Goal: Check status: Check status

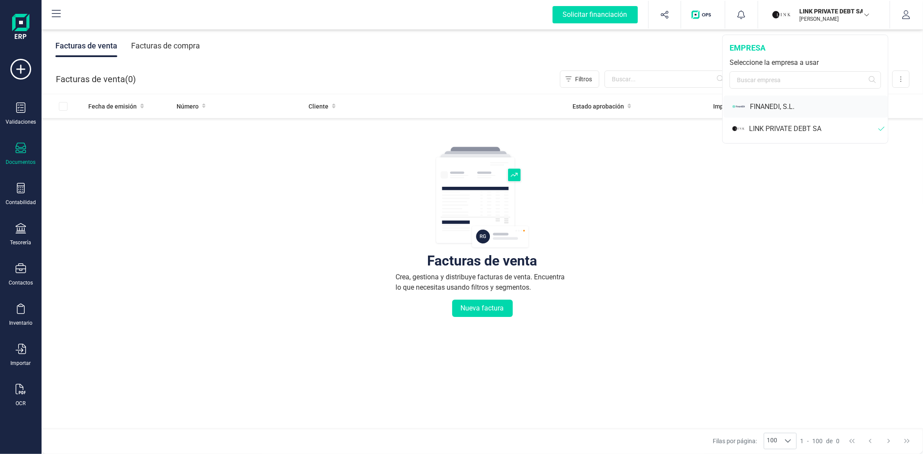
click at [763, 104] on div "FINANEDI, S.L." at bounding box center [819, 107] width 138 height 10
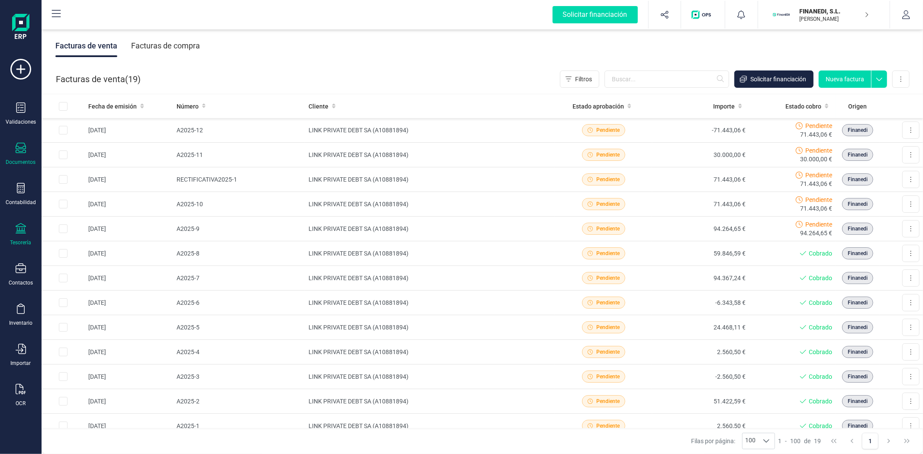
click at [19, 238] on div "Tesorería" at bounding box center [20, 234] width 35 height 23
click at [98, 149] on span "Cuentas bancarias" at bounding box center [106, 147] width 76 height 10
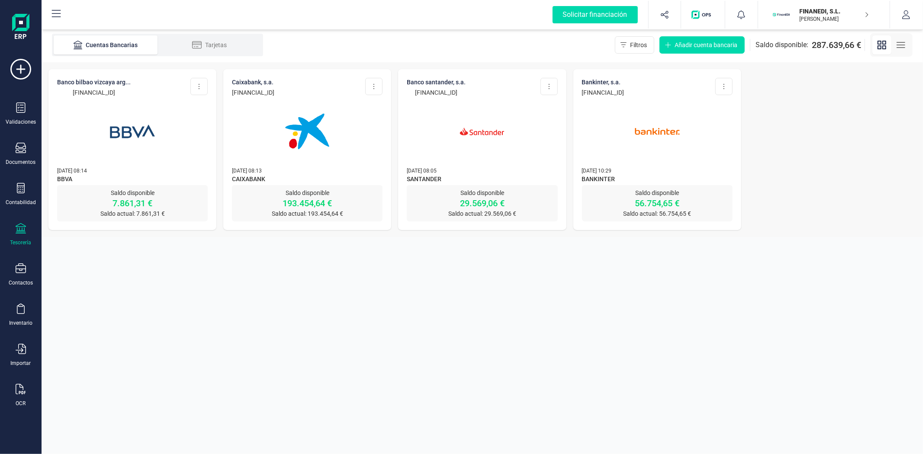
click at [464, 150] on img at bounding box center [482, 131] width 73 height 73
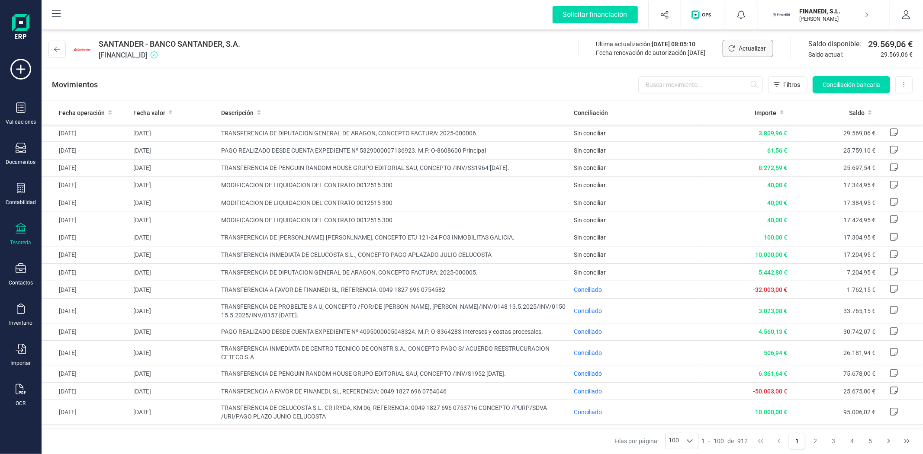
click at [727, 50] on button "Actualizar" at bounding box center [748, 48] width 51 height 17
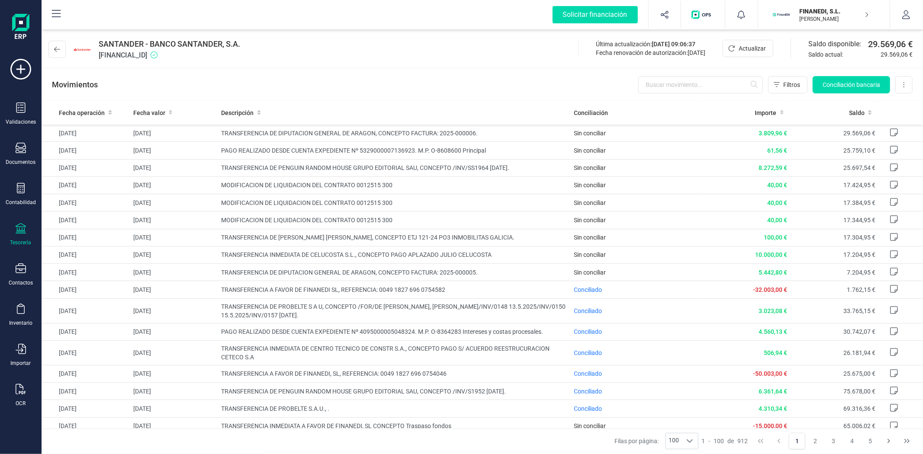
click at [820, 17] on p "[PERSON_NAME]" at bounding box center [834, 19] width 69 height 7
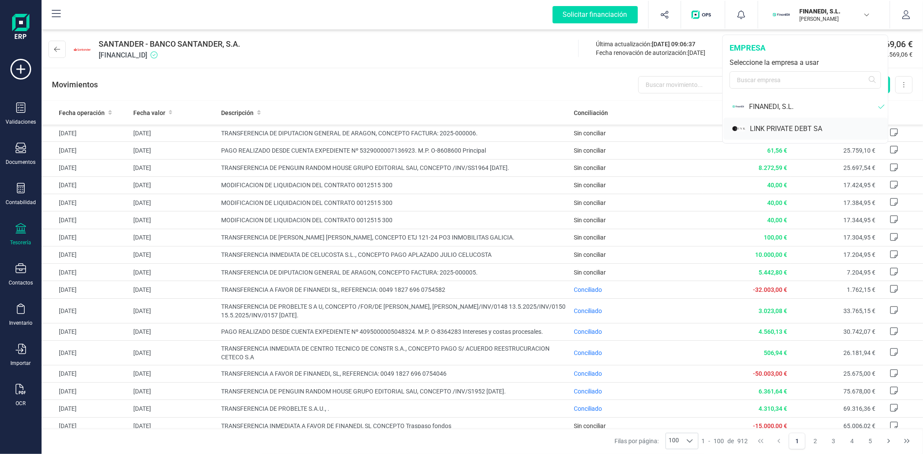
click at [771, 125] on div "LINK PRIVATE DEBT SA" at bounding box center [819, 129] width 138 height 10
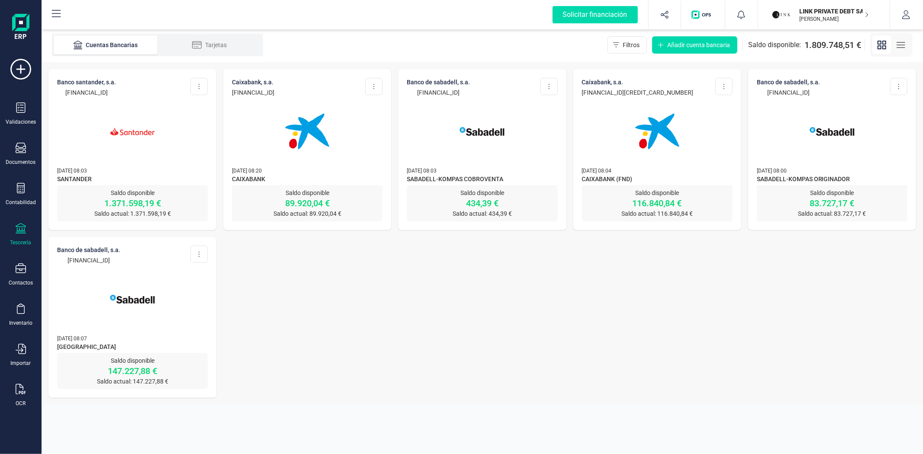
click at [190, 152] on div at bounding box center [132, 126] width 151 height 59
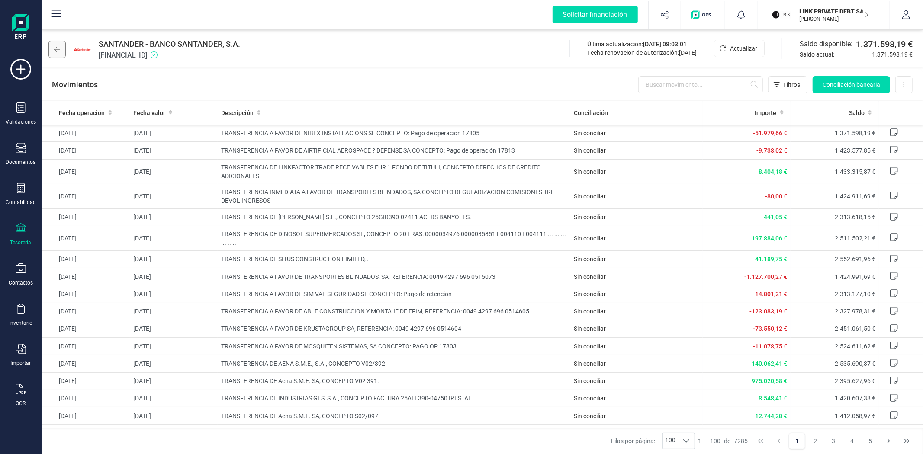
click at [52, 48] on button at bounding box center [56, 49] width 17 height 17
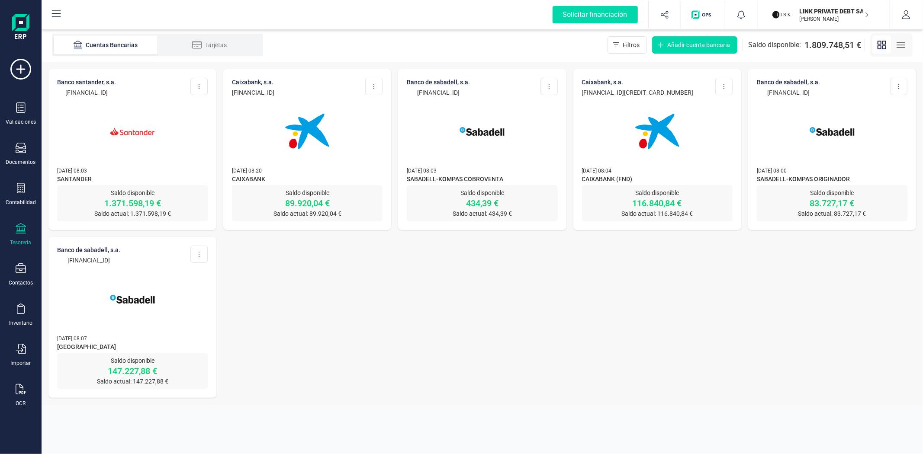
click at [344, 140] on div at bounding box center [307, 126] width 151 height 59
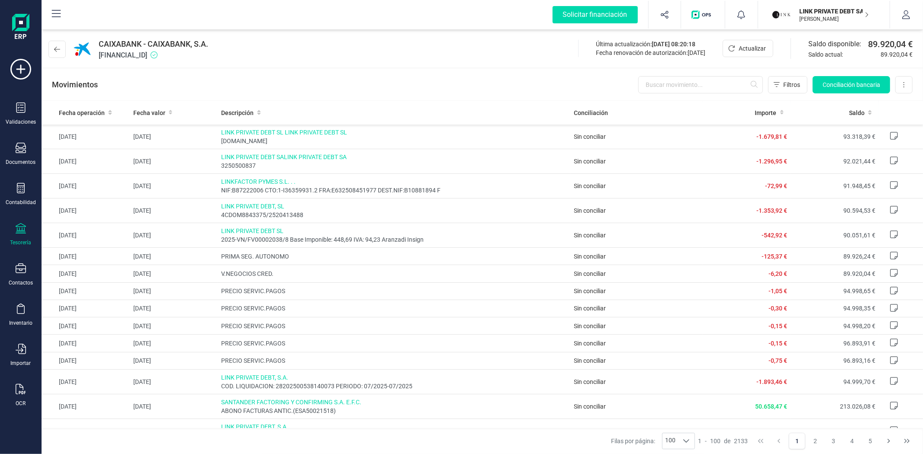
click at [267, 83] on div "Movimientos Filtros Conciliación bancaria Descargar Excel Eliminar cuenta" at bounding box center [483, 84] width 882 height 31
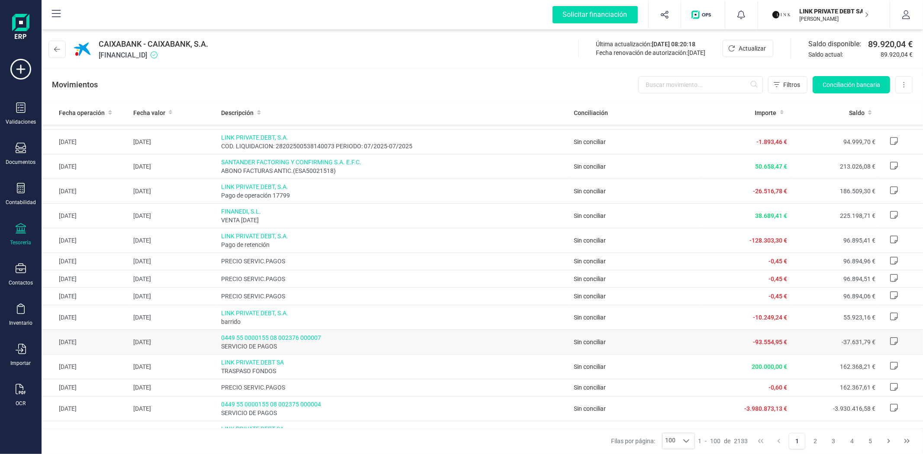
scroll to position [336, 0]
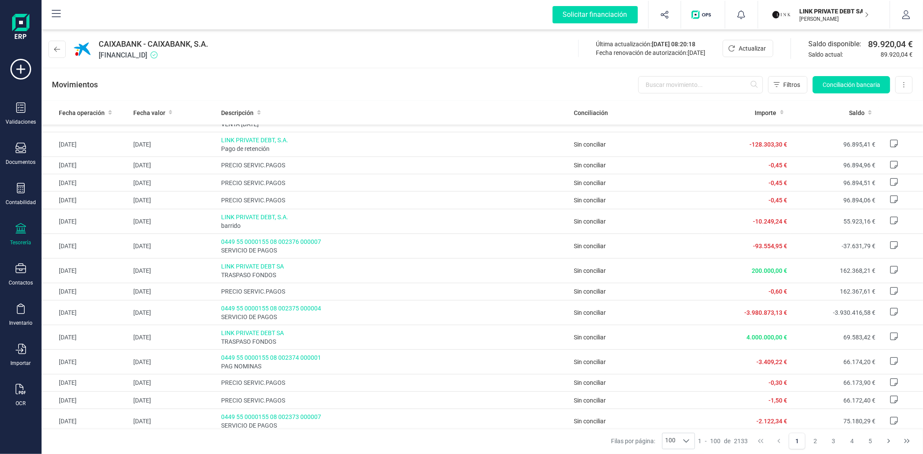
click at [426, 58] on div "CAIXABANK - CAIXABANK, S.A. [FINANCIAL_ID] Última actualización: [DATE] 08:20:1…" at bounding box center [483, 48] width 882 height 40
click at [242, 87] on div "Movimientos Filtros Conciliación bancaria Descargar Excel Eliminar cuenta" at bounding box center [483, 84] width 882 height 31
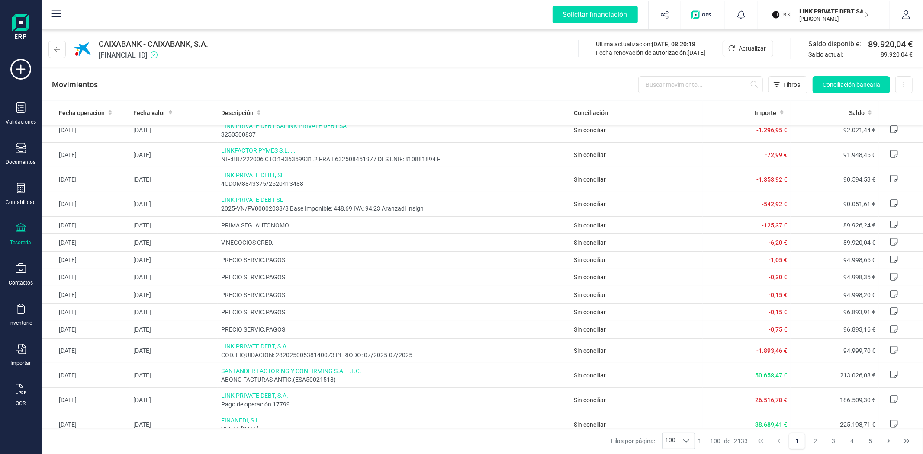
scroll to position [48, 0]
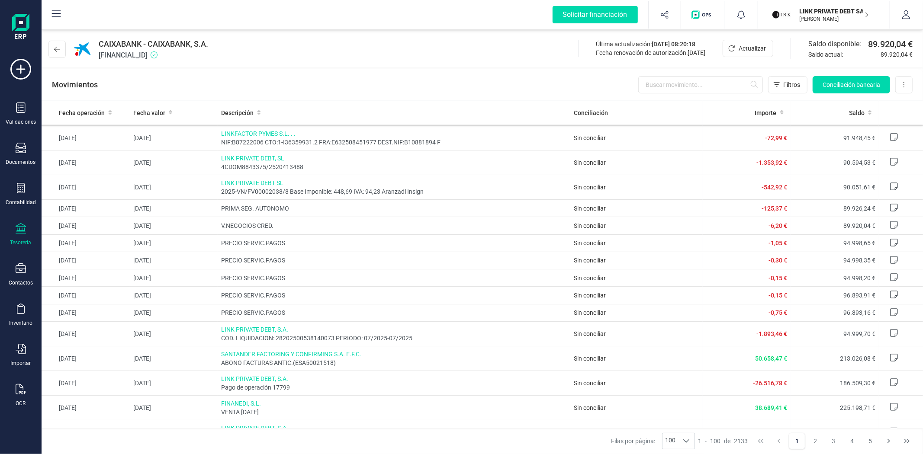
click at [404, 58] on div "CAIXABANK - CAIXABANK, S.A. [FINANCIAL_ID] Última actualización: [DATE] 08:20:1…" at bounding box center [483, 48] width 882 height 40
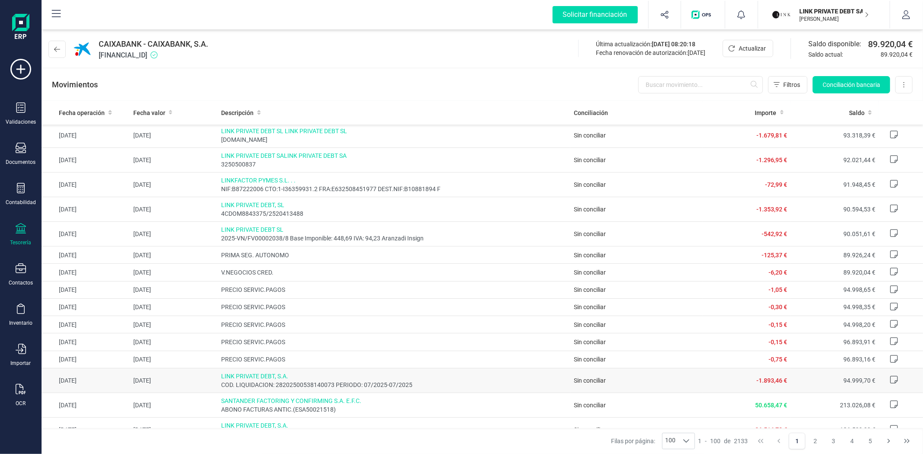
scroll to position [0, 0]
click at [276, 83] on div "Movimientos Filtros Conciliación bancaria Descargar Excel Eliminar cuenta" at bounding box center [483, 84] width 882 height 31
click at [275, 58] on div "CAIXABANK - CAIXABANK, S.A. [FINANCIAL_ID] Última actualización: [DATE] 08:20:1…" at bounding box center [483, 48] width 882 height 40
click at [281, 78] on div "Movimientos Filtros Conciliación bancaria Descargar Excel Eliminar cuenta" at bounding box center [483, 84] width 882 height 31
click at [284, 87] on div "Movimientos Filtros Conciliación bancaria Descargar Excel Eliminar cuenta" at bounding box center [483, 84] width 882 height 31
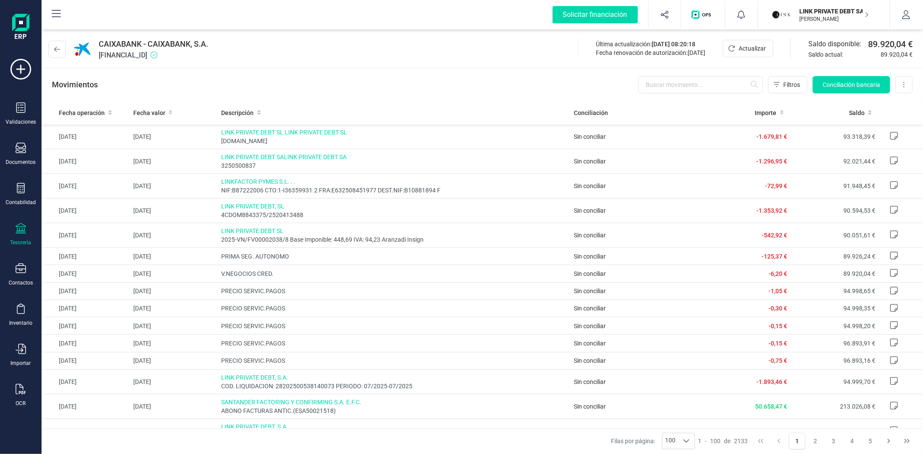
click at [283, 59] on div "CAIXABANK - CAIXABANK, S.A. [FINANCIAL_ID] Última actualización: [DATE] 08:20:1…" at bounding box center [483, 48] width 882 height 40
click at [280, 65] on div "CAIXABANK - CAIXABANK, S.A. [FINANCIAL_ID] Última actualización: [DATE] 08:20:1…" at bounding box center [483, 48] width 882 height 40
drag, startPoint x: 274, startPoint y: 76, endPoint x: 270, endPoint y: 73, distance: 4.9
click at [272, 74] on div "Movimientos Filtros Conciliación bancaria Descargar Excel Eliminar cuenta" at bounding box center [483, 84] width 882 height 31
click at [200, 81] on div "Movimientos Filtros Conciliación bancaria Descargar Excel Eliminar cuenta" at bounding box center [483, 84] width 882 height 31
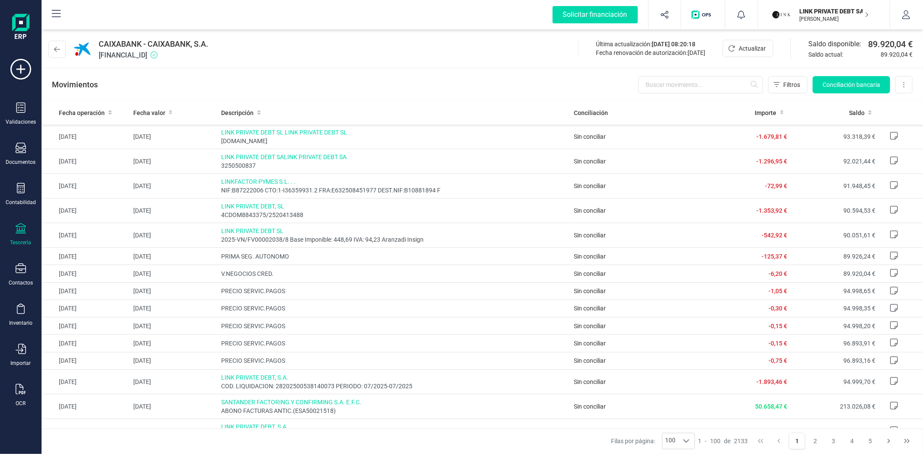
click at [200, 80] on div "Movimientos Filtros Conciliación bancaria Descargar Excel Eliminar cuenta" at bounding box center [483, 84] width 882 height 31
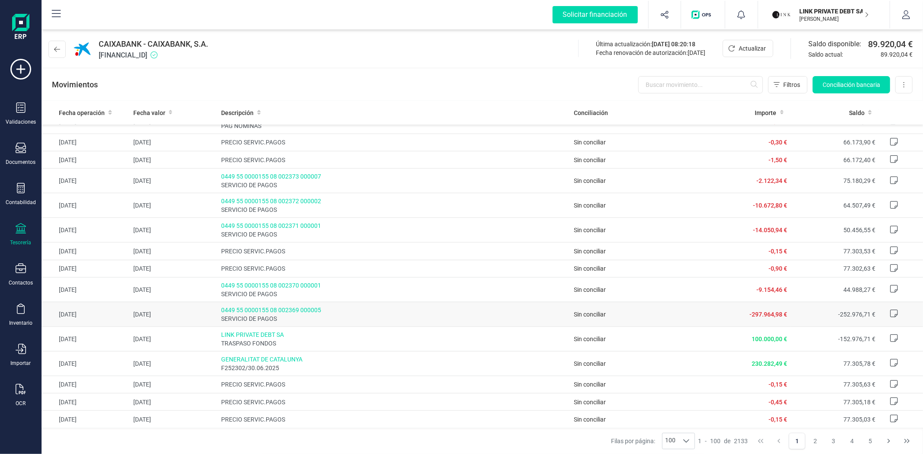
scroll to position [625, 0]
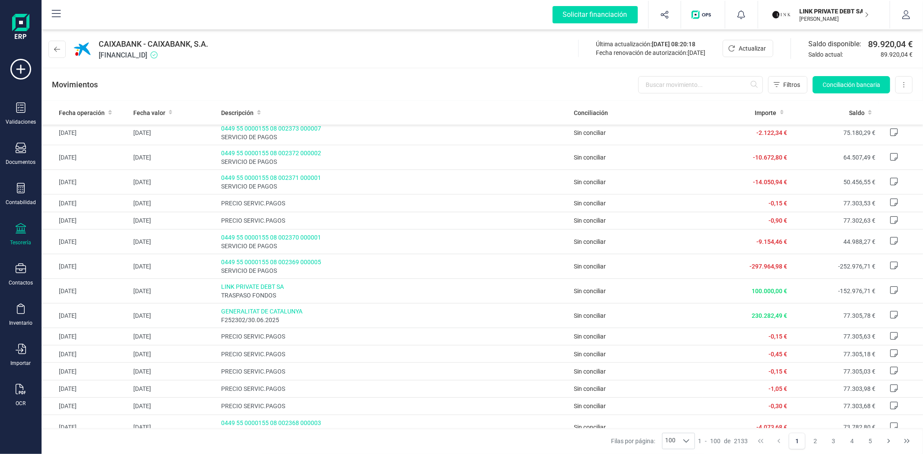
click at [282, 54] on div "CAIXABANK - CAIXABANK, S.A. [FINANCIAL_ID] Última actualización: [DATE] 08:20:1…" at bounding box center [483, 48] width 882 height 40
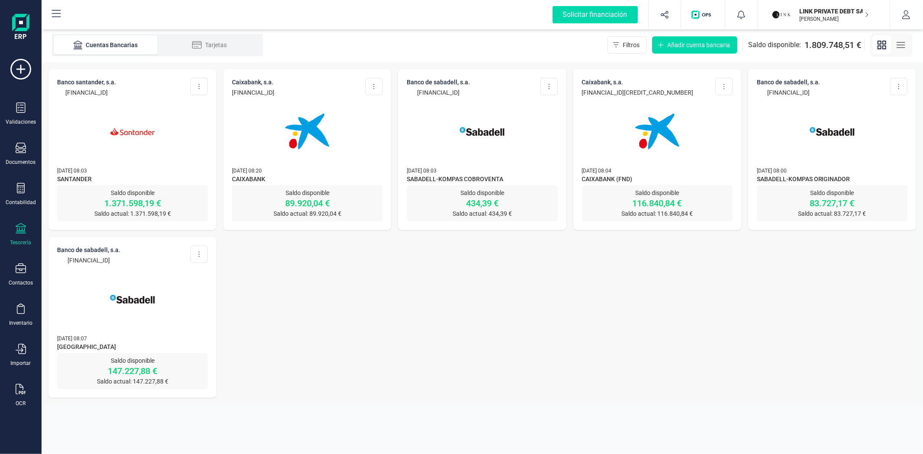
click at [180, 147] on div at bounding box center [132, 126] width 151 height 59
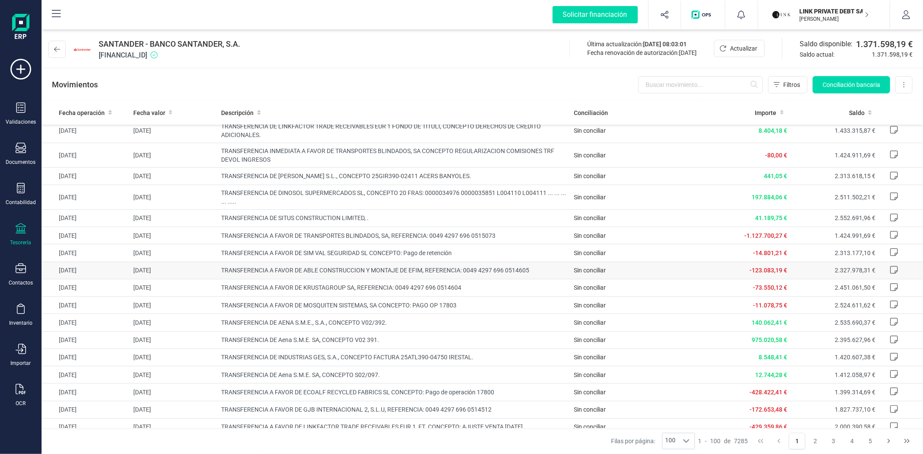
scroll to position [192, 0]
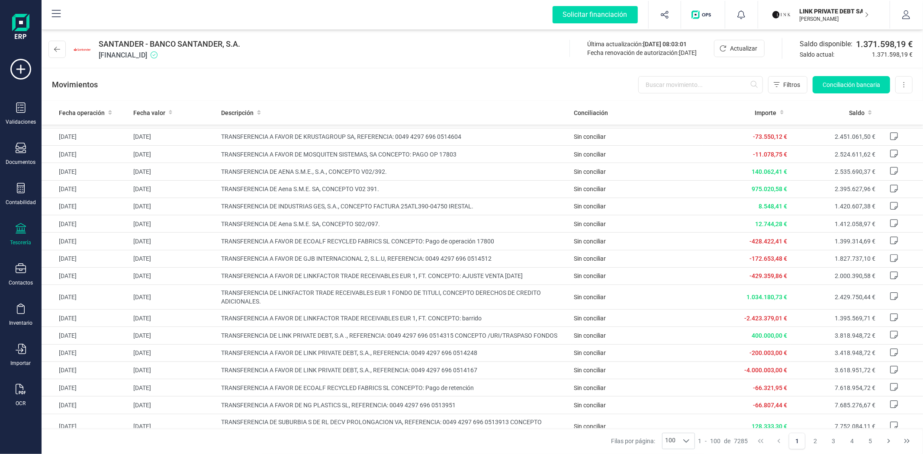
click at [449, 96] on div "Movimientos Filtros Conciliación bancaria Descargar Excel Eliminar cuenta" at bounding box center [483, 84] width 882 height 31
click at [434, 62] on div "SANTANDER - BANCO SANTANDER, S.A. [FINANCIAL_ID] Última actualización: [DATE] 0…" at bounding box center [483, 48] width 882 height 40
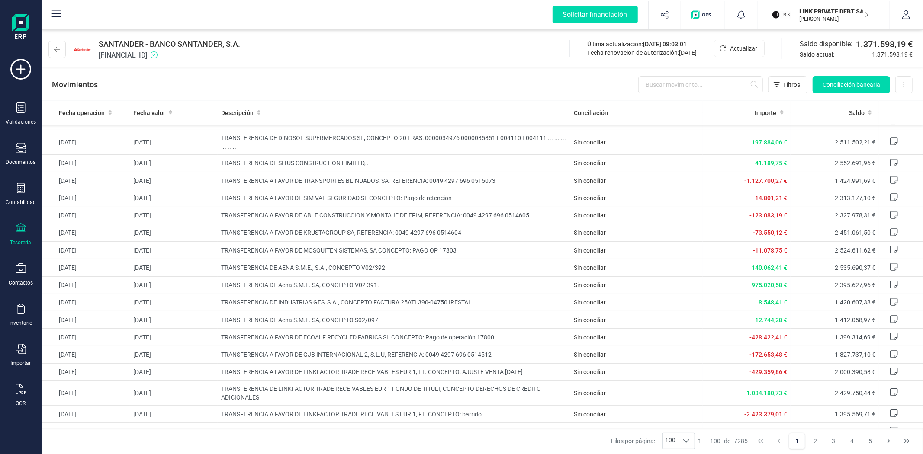
scroll to position [0, 0]
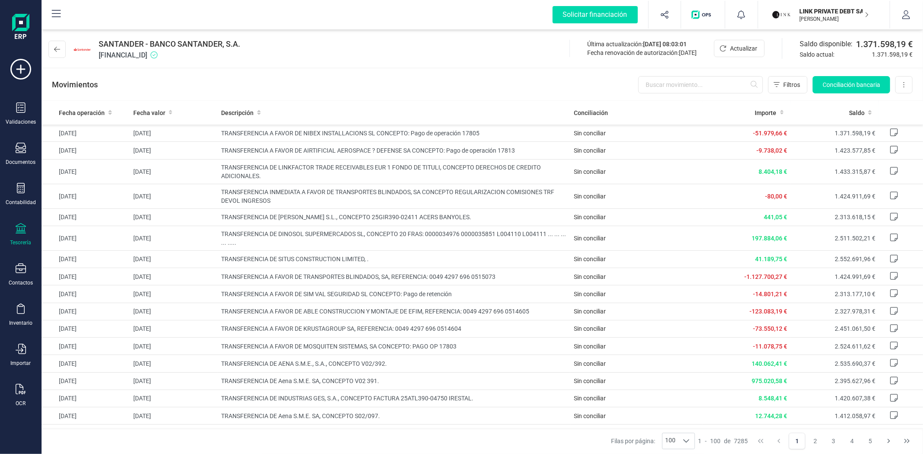
click at [261, 64] on div "SANTANDER - BANCO SANTANDER, S.A. [FINANCIAL_ID] Última actualización: [DATE] 0…" at bounding box center [483, 48] width 882 height 40
click at [339, 81] on div "Movimientos Filtros Conciliación bancaria Descargar Excel Eliminar cuenta" at bounding box center [483, 84] width 882 height 31
click at [569, 444] on div "Filas por página: 100 100 100 1 - 100 de 7285 1 2 3 4 5" at bounding box center [483, 441] width 882 height 26
click at [399, 71] on div "Movimientos Filtros Conciliación bancaria Descargar Excel Eliminar cuenta" at bounding box center [483, 84] width 882 height 31
click at [389, 104] on th "Descripción" at bounding box center [394, 113] width 353 height 24
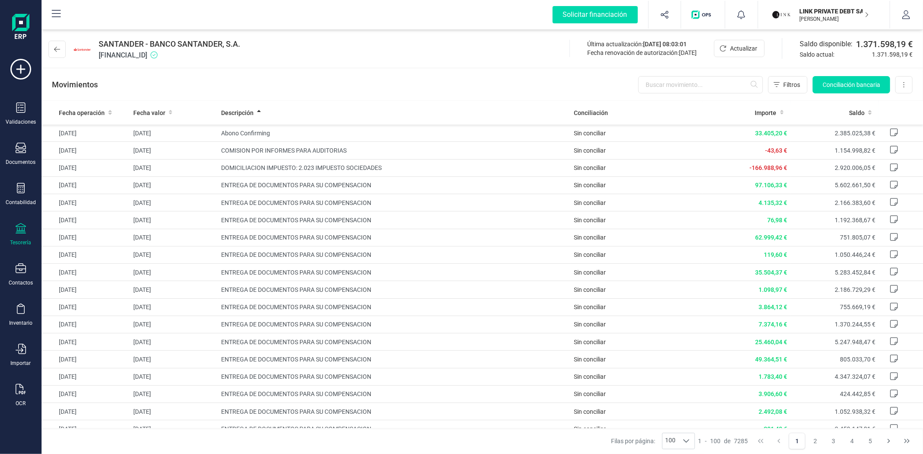
click at [308, 66] on div "SANTANDER - BANCO SANTANDER, S.A. [FINANCIAL_ID] Última actualización: [DATE] 0…" at bounding box center [483, 48] width 882 height 40
click at [306, 79] on div "Movimientos Filtros Conciliación bancaria Descargar Excel Eliminar cuenta" at bounding box center [483, 84] width 882 height 31
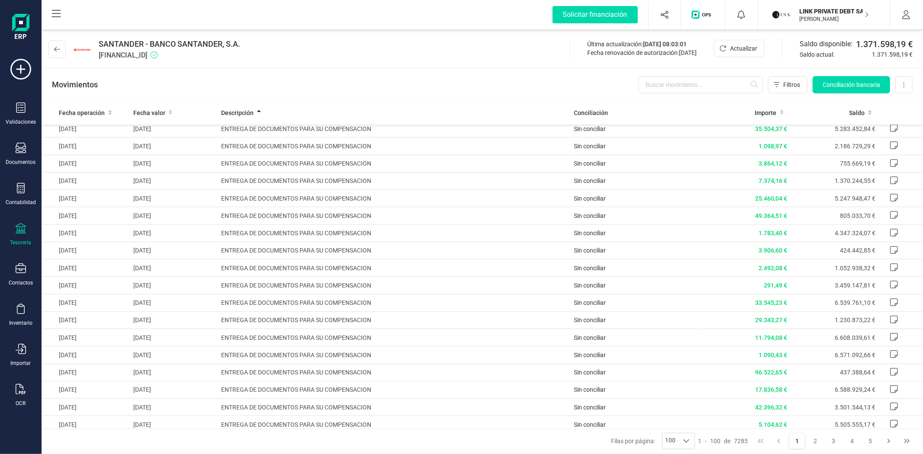
scroll to position [144, 0]
click at [806, 26] on button "LINK PRIVATE DEBT SA [PERSON_NAME]" at bounding box center [824, 15] width 111 height 28
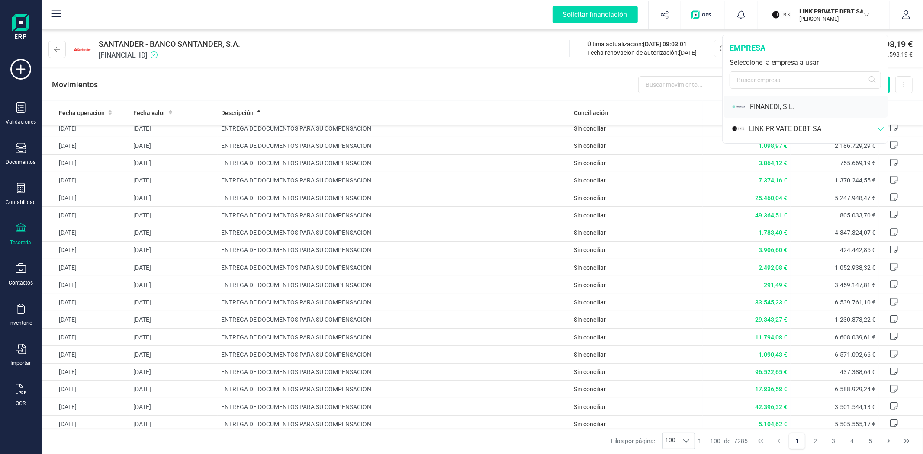
click at [785, 103] on div "FINANEDI, S.L." at bounding box center [819, 107] width 138 height 10
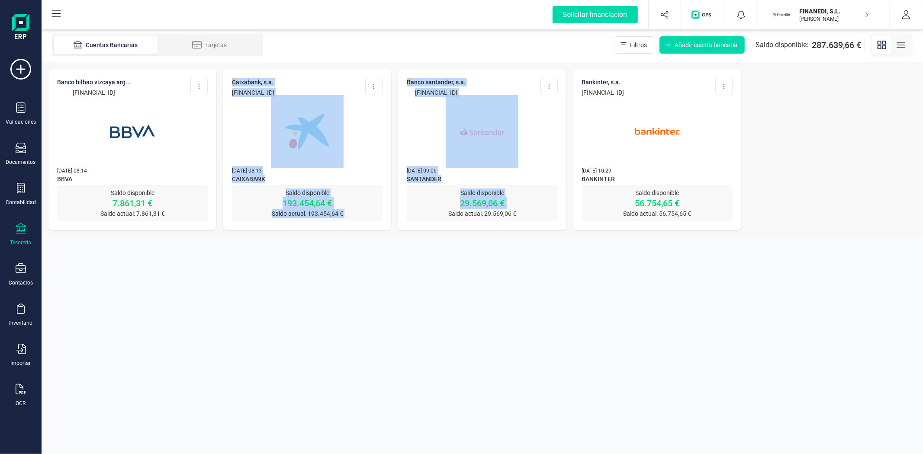
drag, startPoint x: 395, startPoint y: 335, endPoint x: 170, endPoint y: 332, distance: 225.0
click at [170, 332] on section "Cuentas Bancarias Tarjetas Filtros Añadir cuenta bancaria Saldo disponible: 287…" at bounding box center [483, 241] width 882 height 427
click at [311, 150] on img at bounding box center [307, 131] width 73 height 73
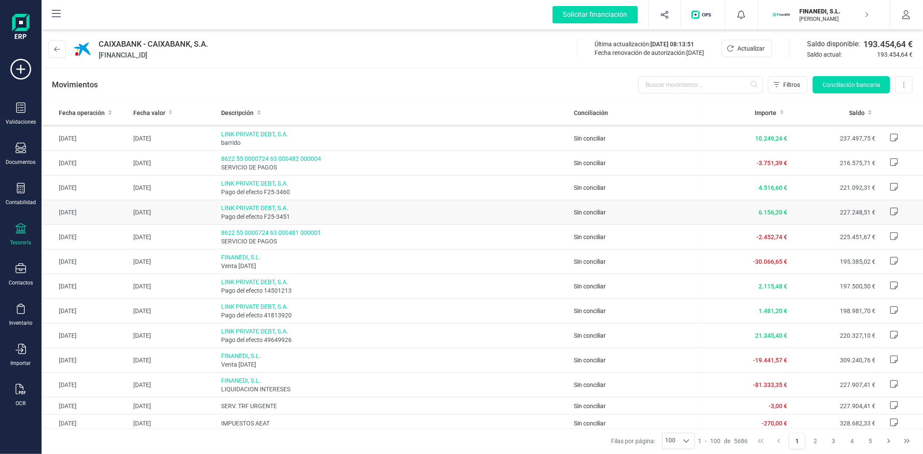
scroll to position [48, 0]
click at [383, 75] on div "Movimientos Filtros Conciliación bancaria Descargar Excel Eliminar cuenta" at bounding box center [483, 84] width 882 height 31
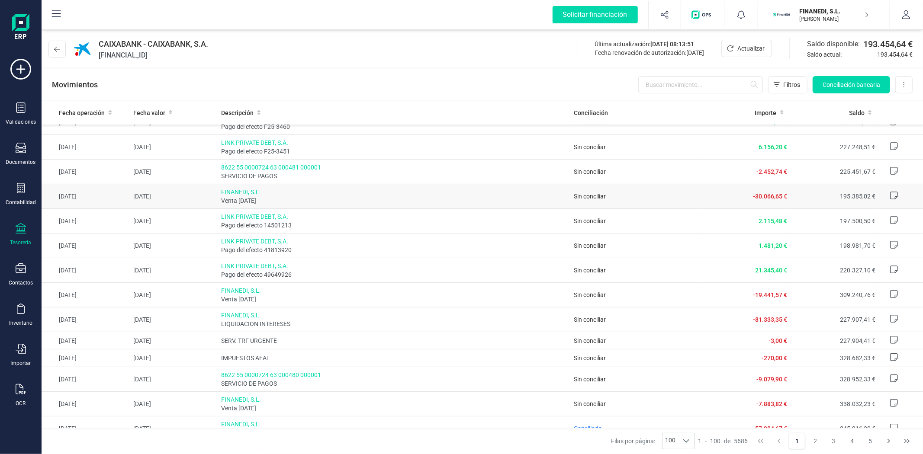
scroll to position [96, 0]
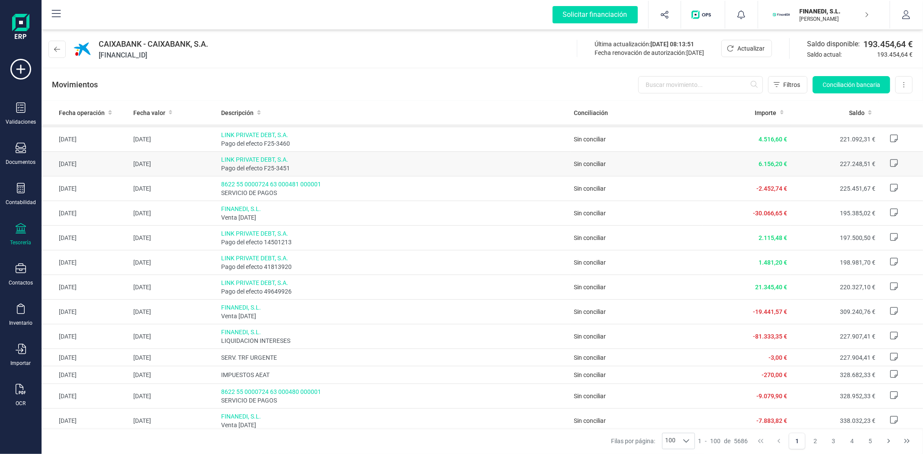
click at [347, 153] on td "LINK PRIVATE DEBT, S.A. Pago del efecto F25-3451" at bounding box center [394, 164] width 353 height 25
click at [280, 88] on div "Movimientos Filtros Conciliación bancaria Descargar Excel Eliminar cuenta" at bounding box center [483, 84] width 882 height 31
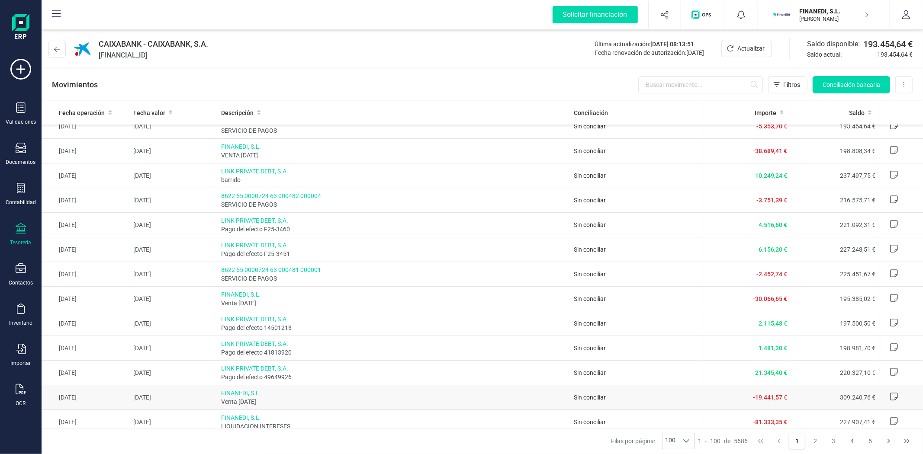
scroll to position [0, 0]
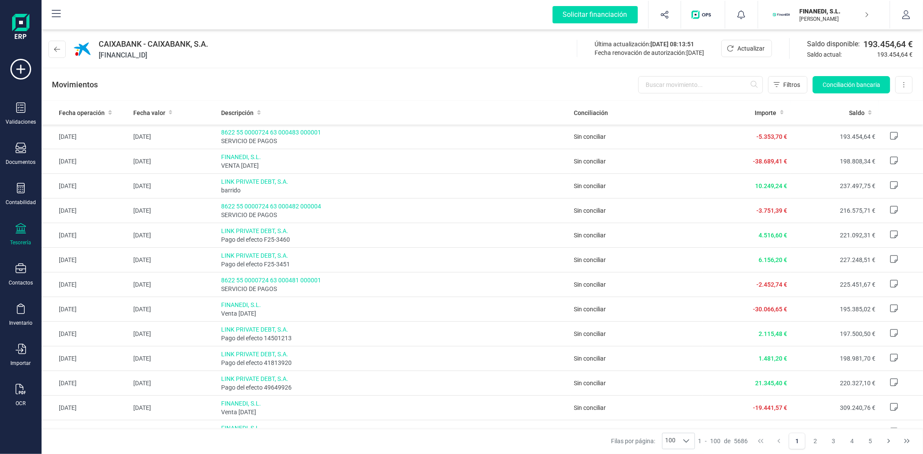
click at [343, 73] on div "Movimientos Filtros Conciliación bancaria Descargar Excel Eliminar cuenta" at bounding box center [483, 84] width 882 height 31
click at [337, 55] on div "CAIXABANK - CAIXABANK, S.A. [FINANCIAL_ID] Última actualización: [DATE] 08:13:5…" at bounding box center [483, 48] width 882 height 40
click at [360, 65] on div "CAIXABANK - CAIXABANK, S.A. [FINANCIAL_ID] Última actualización: [DATE] 08:13:5…" at bounding box center [483, 48] width 882 height 40
click at [462, 98] on div "Movimientos Filtros Conciliación bancaria Descargar Excel Eliminar cuenta" at bounding box center [483, 84] width 882 height 31
click at [495, 65] on div "CAIXABANK - CAIXABANK, S.A. [FINANCIAL_ID] Última actualización: [DATE] 08:13:5…" at bounding box center [483, 48] width 882 height 40
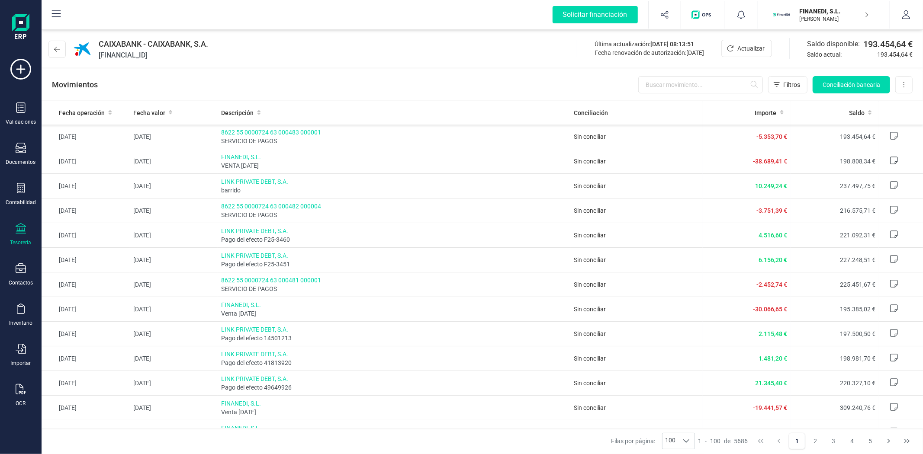
click at [420, 74] on div "Movimientos Filtros Conciliación bancaria Descargar Excel Eliminar cuenta" at bounding box center [483, 84] width 882 height 31
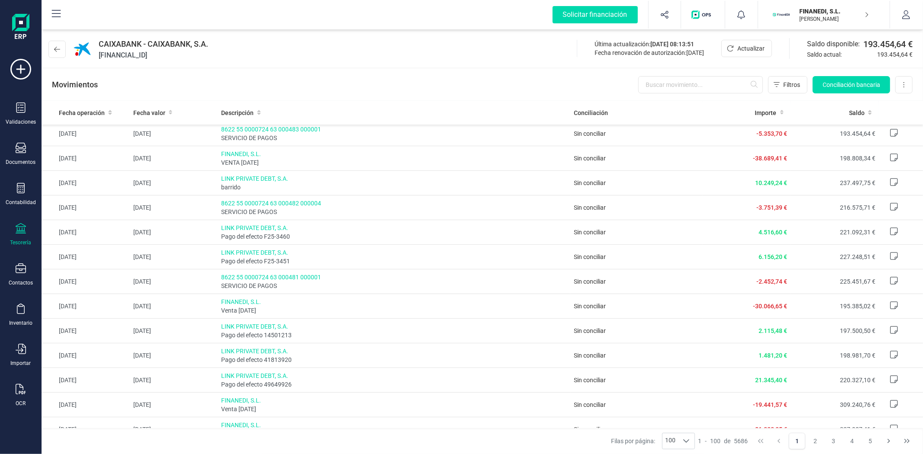
click at [282, 50] on div "CAIXABANK - CAIXABANK, S.A. [FINANCIAL_ID] Última actualización: [DATE] 08:13:5…" at bounding box center [483, 48] width 882 height 40
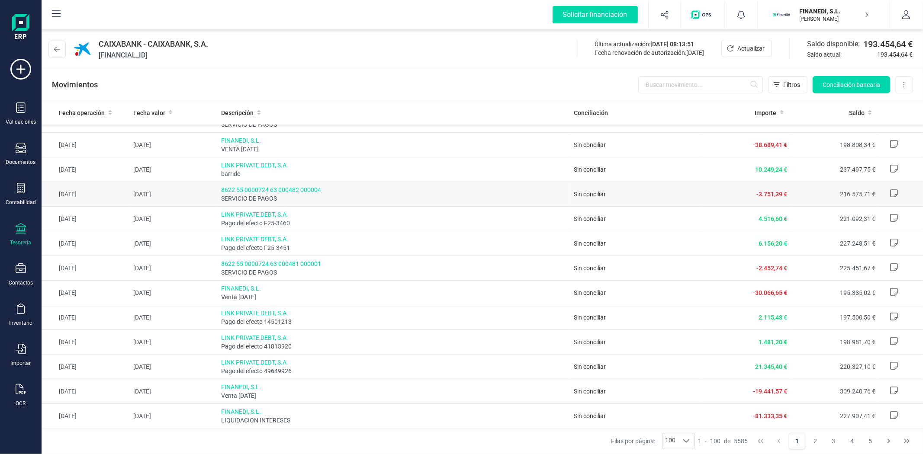
scroll to position [0, 0]
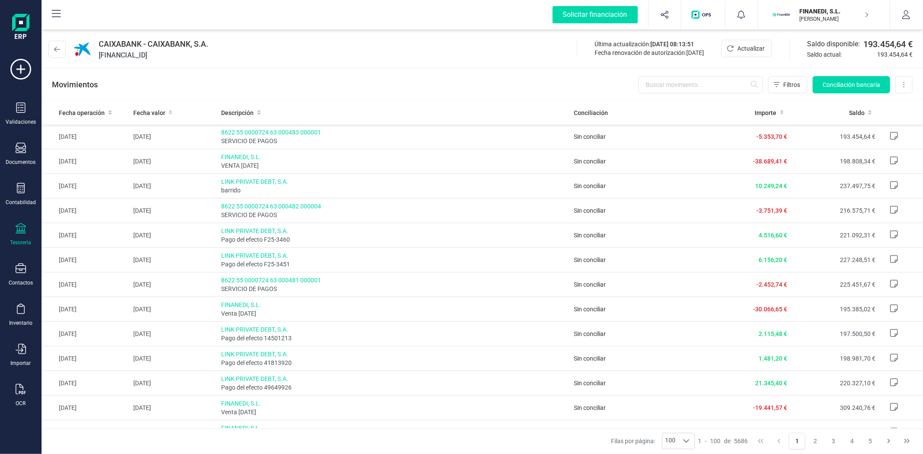
click at [418, 61] on div "CAIXABANK - CAIXABANK, S.A. [FINANCIAL_ID] Última actualización: [DATE] 08:13:5…" at bounding box center [483, 48] width 882 height 40
click at [470, 80] on div "Movimientos Filtros Conciliación bancaria Descargar Excel Eliminar cuenta" at bounding box center [483, 84] width 882 height 31
click at [280, 88] on div "Movimientos Filtros Conciliación bancaria Descargar Excel Eliminar cuenta" at bounding box center [483, 84] width 882 height 31
click at [408, 72] on div "Movimientos Filtros Conciliación bancaria Descargar Excel Eliminar cuenta" at bounding box center [483, 84] width 882 height 31
click at [378, 75] on div "Movimientos Filtros Conciliación bancaria Descargar Excel Eliminar cuenta" at bounding box center [483, 84] width 882 height 31
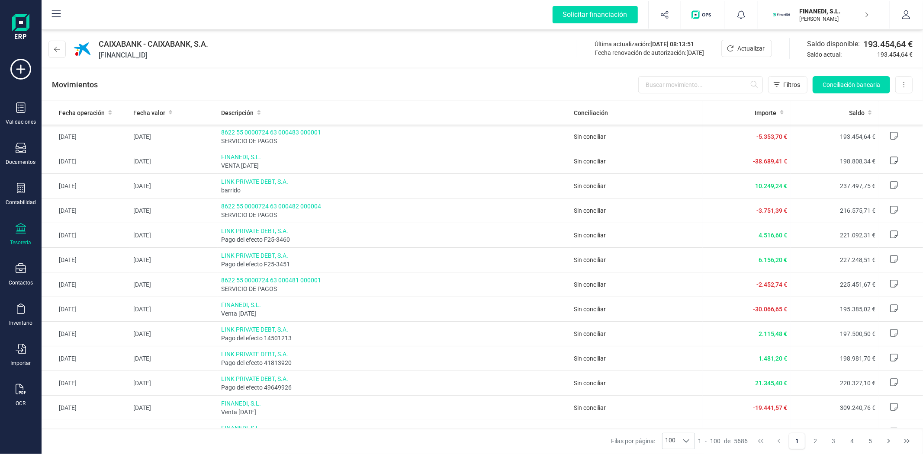
click at [460, 87] on div "Movimientos Filtros Conciliación bancaria Descargar Excel Eliminar cuenta" at bounding box center [483, 84] width 882 height 31
